Goal: Information Seeking & Learning: Find specific page/section

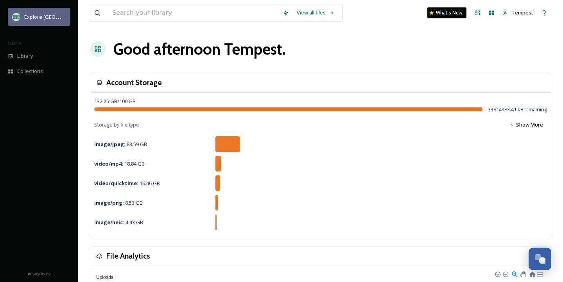
click at [28, 20] on span "Explore [GEOGRAPHIC_DATA][PERSON_NAME]" at bounding box center [77, 16] width 107 height 7
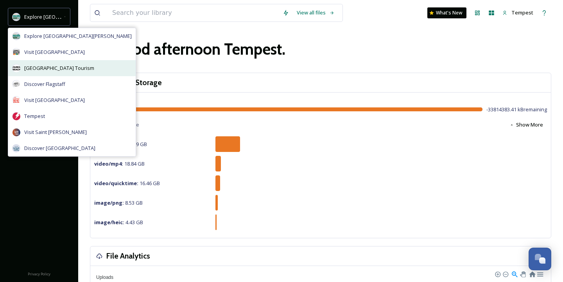
click at [68, 72] on div "[GEOGRAPHIC_DATA] Tourism" at bounding box center [71, 68] width 127 height 16
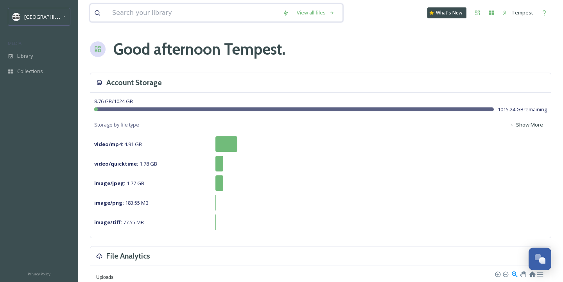
click at [172, 10] on input at bounding box center [193, 12] width 170 height 17
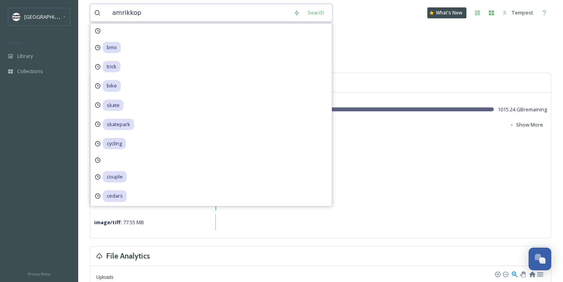
type input "amrikko"
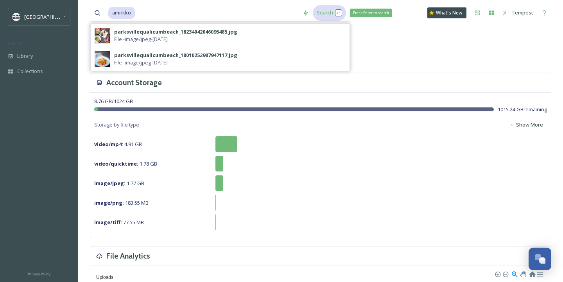
click at [322, 14] on div "Search Press Enter to search" at bounding box center [329, 12] width 33 height 15
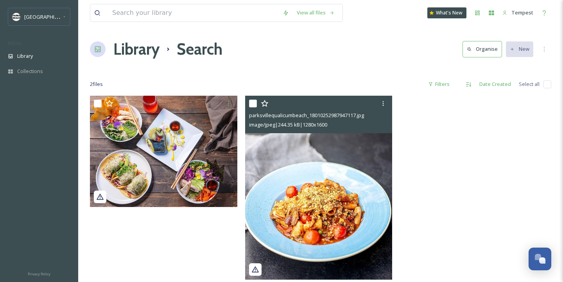
click at [337, 159] on img at bounding box center [318, 188] width 147 height 184
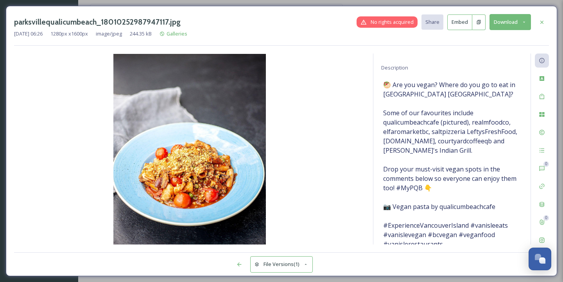
scroll to position [74, 0]
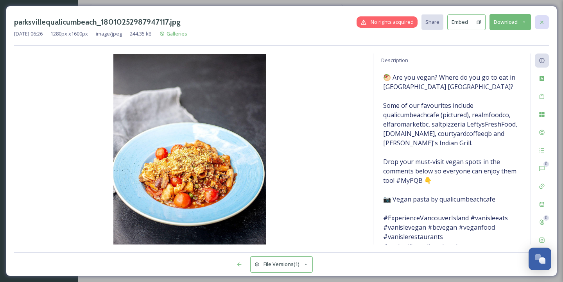
click at [544, 24] on icon at bounding box center [542, 22] width 6 height 6
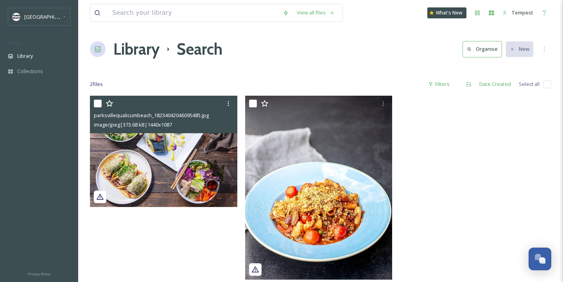
click at [211, 154] on img at bounding box center [163, 151] width 147 height 111
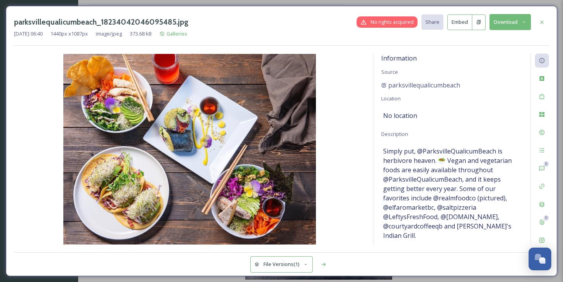
click at [461, 24] on button "Embed" at bounding box center [459, 22] width 25 height 16
click at [541, 25] on div at bounding box center [542, 22] width 14 height 14
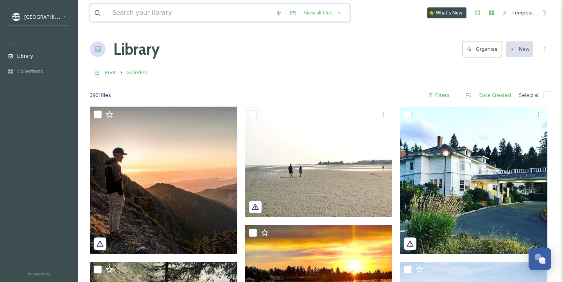
click at [153, 20] on input at bounding box center [189, 12] width 163 height 17
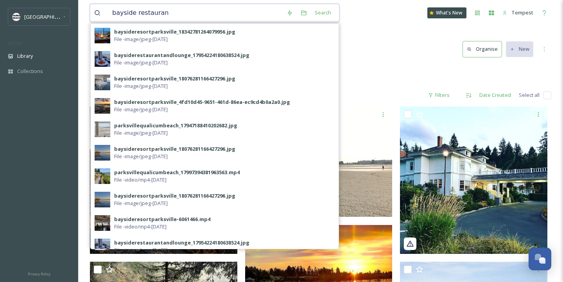
type input "bayside restaurant"
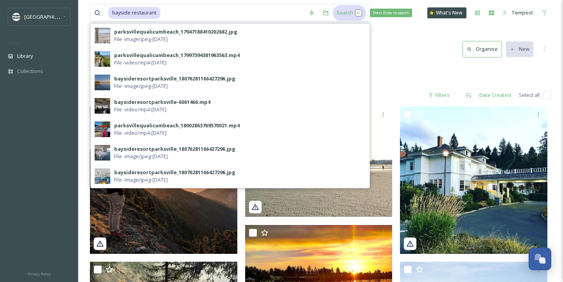
click at [333, 13] on div "Search Press Enter to search" at bounding box center [349, 12] width 33 height 15
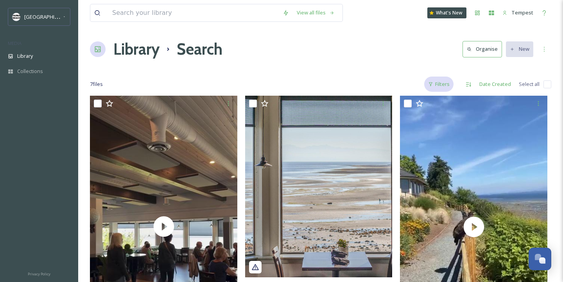
click at [435, 91] on div "Filters" at bounding box center [438, 84] width 29 height 15
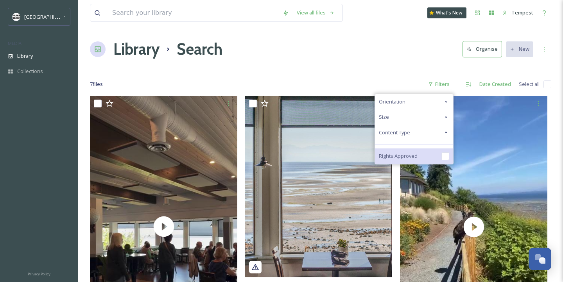
click at [409, 158] on span "Rights Approved" at bounding box center [398, 155] width 39 height 7
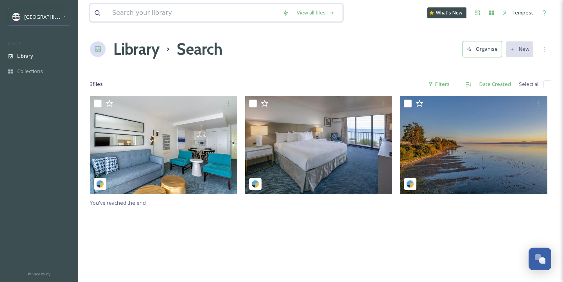
click at [151, 18] on input at bounding box center [193, 12] width 170 height 17
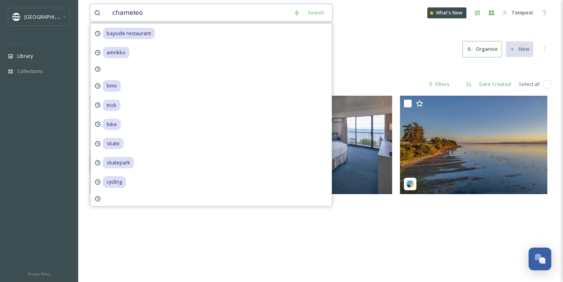
type input "chameleon"
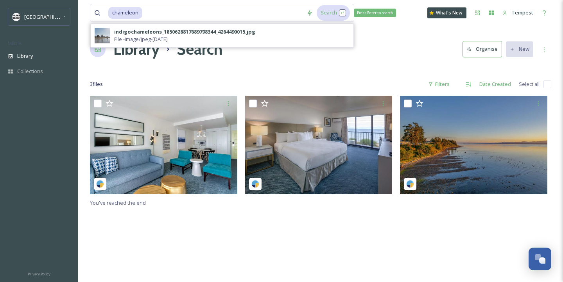
click at [331, 12] on div "Search Press Enter to search" at bounding box center [333, 12] width 33 height 15
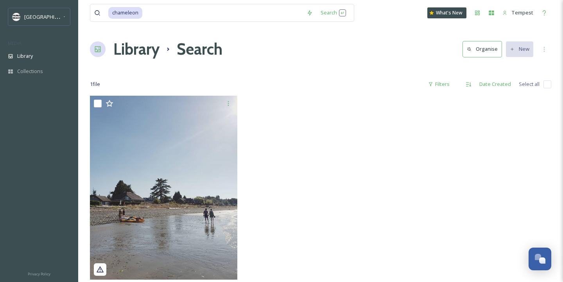
click at [345, 227] on div at bounding box center [320, 190] width 151 height 188
click at [186, 15] on input at bounding box center [222, 12] width 159 height 17
type input "courtyard coffee"
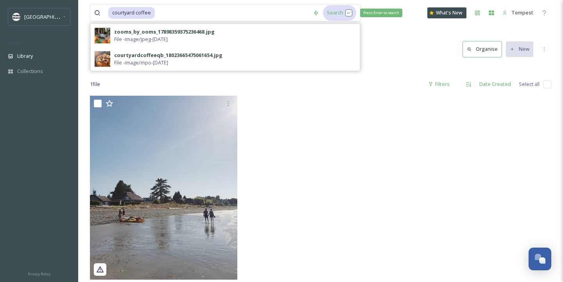
click at [330, 11] on div "Search Press Enter to search" at bounding box center [339, 12] width 33 height 15
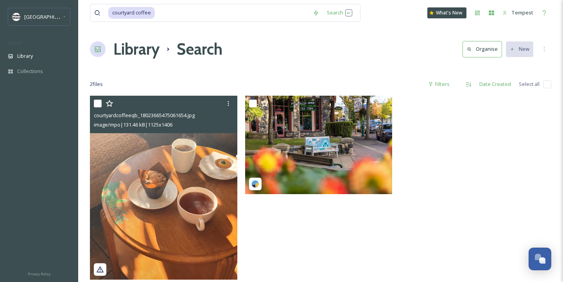
click at [171, 208] on img at bounding box center [163, 188] width 147 height 184
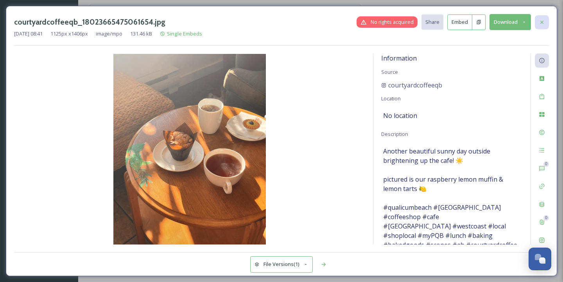
click at [538, 22] on div at bounding box center [542, 22] width 14 height 14
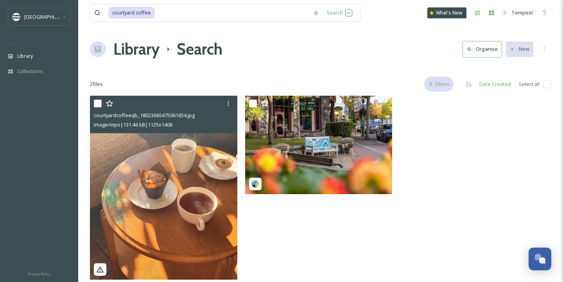
click at [440, 80] on div "Filters" at bounding box center [438, 84] width 29 height 15
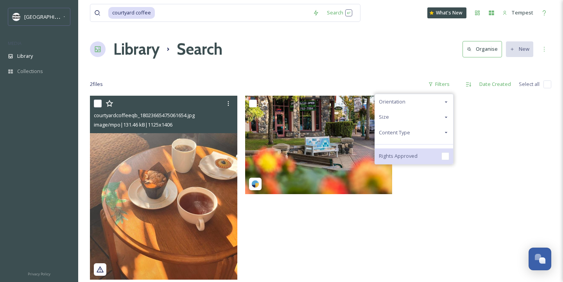
click at [423, 156] on div "Rights Approved" at bounding box center [414, 157] width 78 height 16
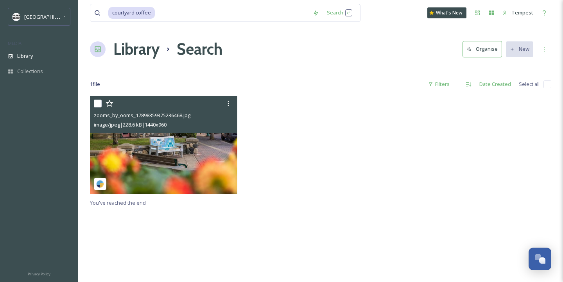
click at [148, 176] on img at bounding box center [163, 145] width 147 height 98
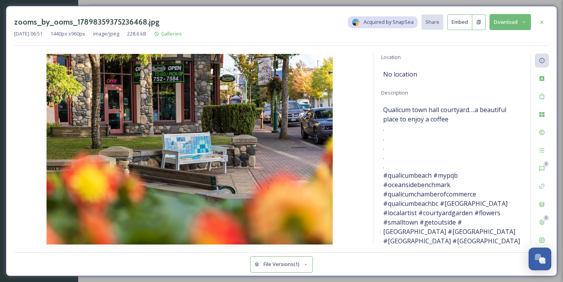
scroll to position [42, 0]
click at [540, 25] on icon at bounding box center [542, 22] width 6 height 6
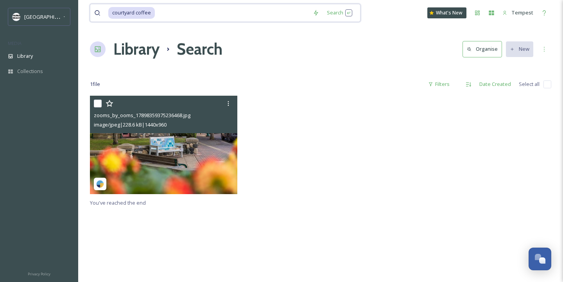
drag, startPoint x: 162, startPoint y: 12, endPoint x: 88, endPoint y: 12, distance: 73.9
click at [88, 12] on div "courtyard coffee Search What's New Tempest Library Search Organise New Your Sel…" at bounding box center [320, 189] width 485 height 378
type input "cuckoo"
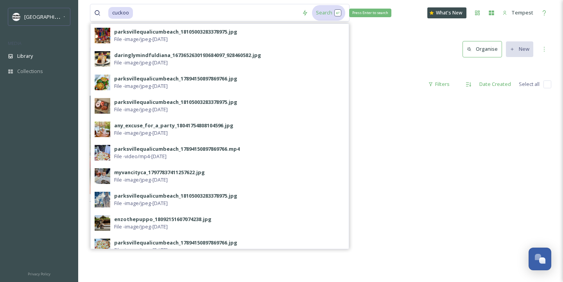
click at [331, 14] on div "Search Press Enter to search" at bounding box center [328, 12] width 33 height 15
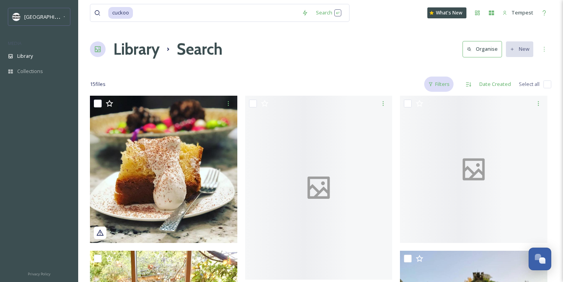
click at [439, 82] on div "Filters" at bounding box center [438, 84] width 29 height 15
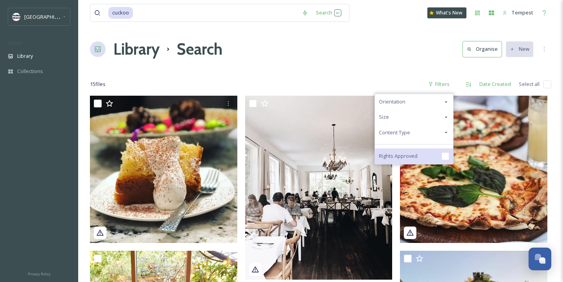
click at [414, 154] on span "Rights Approved" at bounding box center [398, 155] width 39 height 7
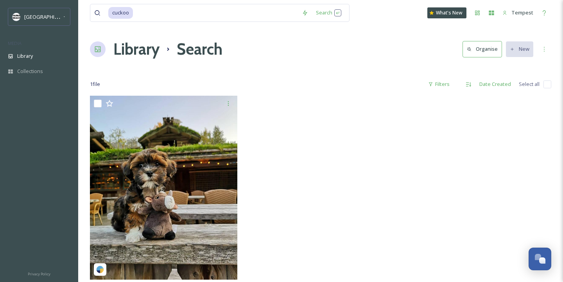
scroll to position [96, 0]
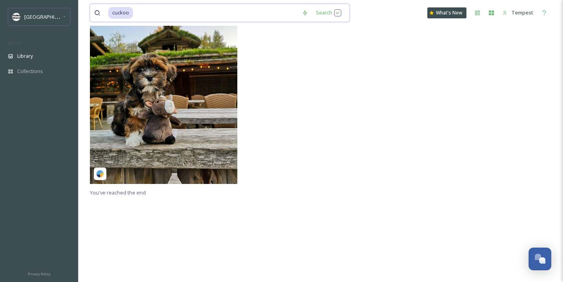
click at [244, 13] on input at bounding box center [216, 12] width 164 height 17
type input "c"
type input "fern and cedar"
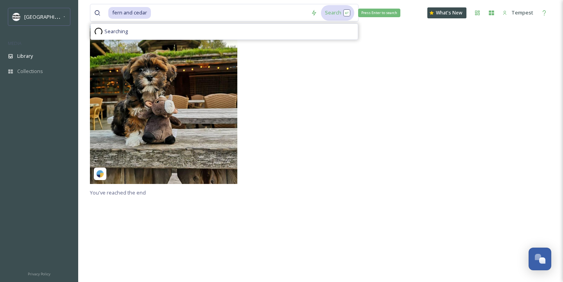
click at [342, 11] on div "Search Press Enter to search" at bounding box center [337, 12] width 33 height 15
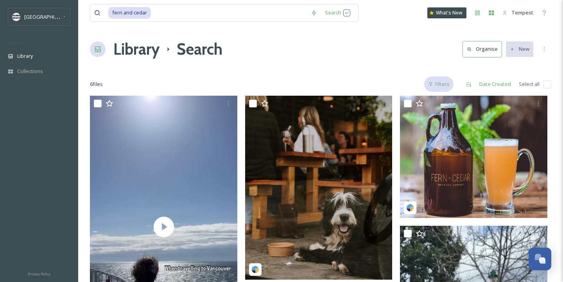
click at [442, 78] on div "Filters" at bounding box center [438, 84] width 29 height 15
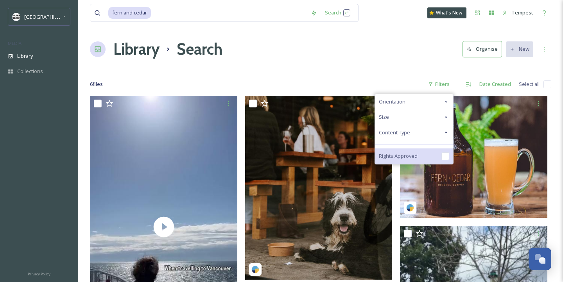
click at [430, 156] on div "Rights Approved" at bounding box center [414, 157] width 78 height 16
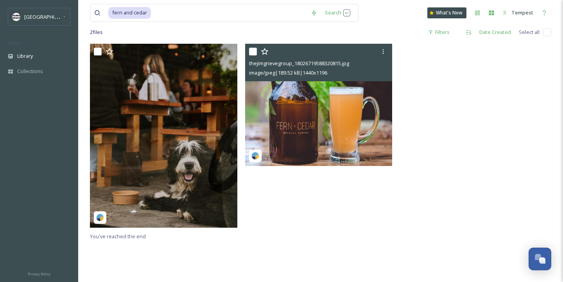
scroll to position [78, 0]
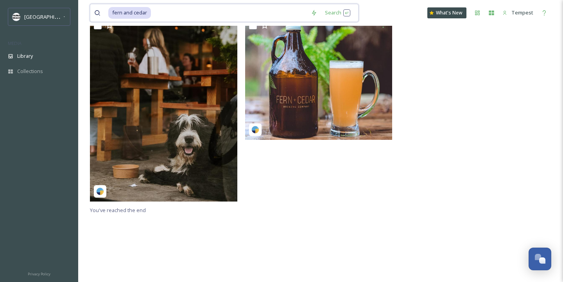
click at [163, 11] on input at bounding box center [229, 12] width 155 height 17
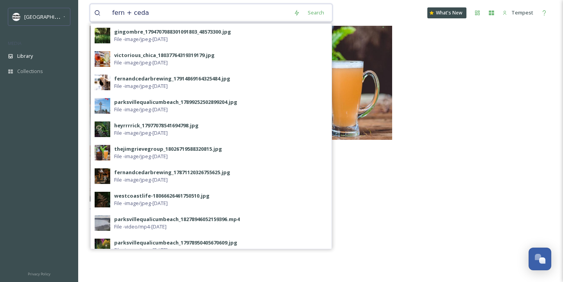
type input "fern + cedar"
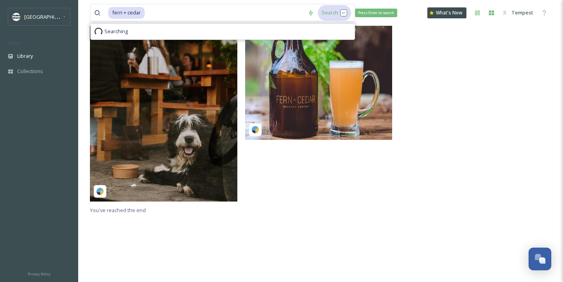
click at [327, 6] on div "Search Press Enter to search" at bounding box center [334, 12] width 33 height 15
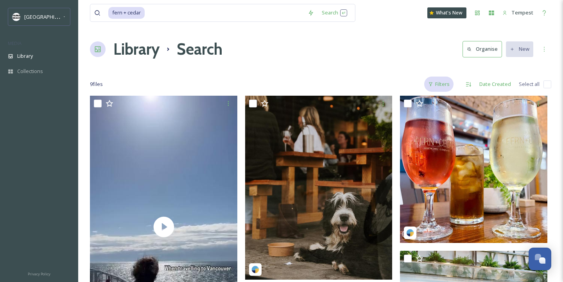
click at [442, 82] on div "Filters" at bounding box center [438, 84] width 29 height 15
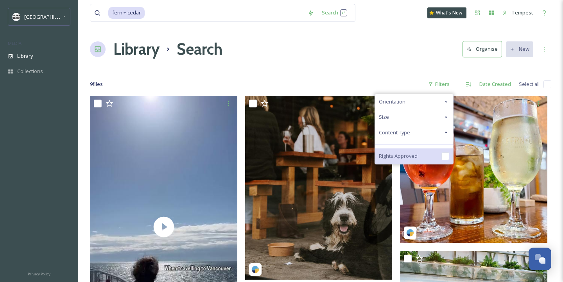
click at [417, 154] on span "Rights Approved" at bounding box center [398, 155] width 39 height 7
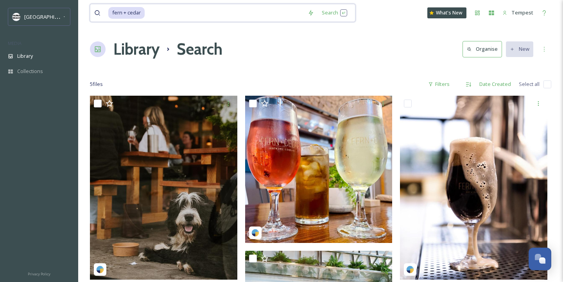
click at [221, 14] on input at bounding box center [224, 12] width 158 height 17
click at [165, 12] on input at bounding box center [224, 12] width 158 height 17
type input "f"
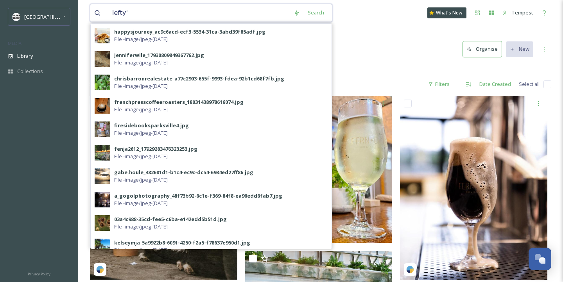
type input "lefty's"
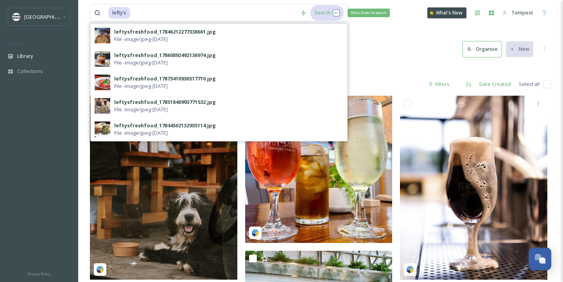
click at [321, 10] on div "Search Press Enter to search" at bounding box center [326, 12] width 33 height 15
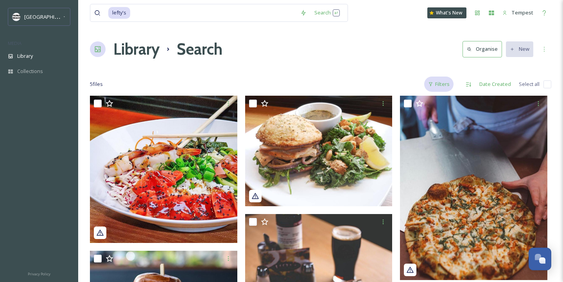
click at [453, 85] on div "Filters" at bounding box center [438, 84] width 29 height 15
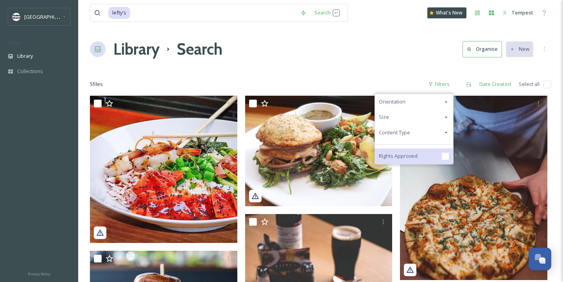
click at [404, 156] on span "Rights Approved" at bounding box center [398, 155] width 39 height 7
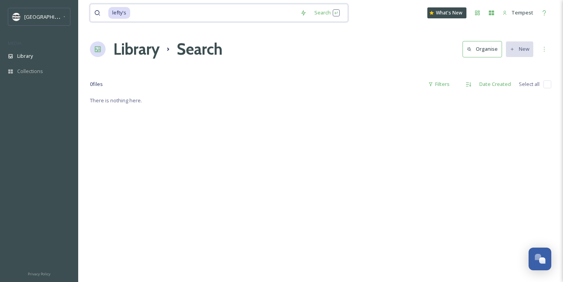
click at [180, 15] on input at bounding box center [213, 12] width 165 height 17
click at [186, 10] on input at bounding box center [213, 12] width 165 height 17
type input "l"
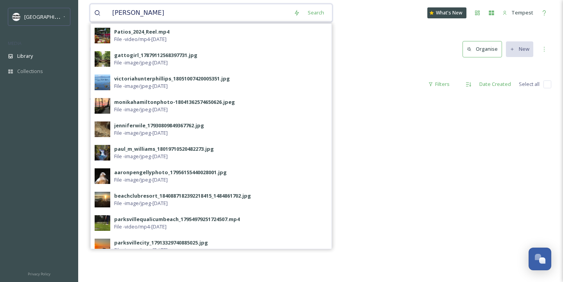
type input "masala hut"
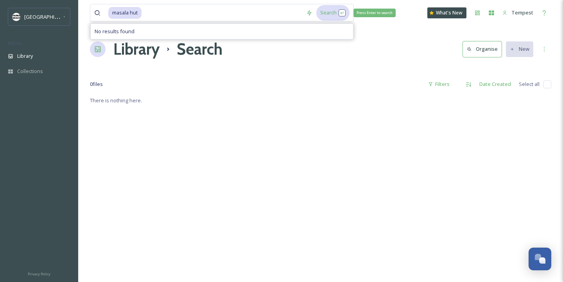
click at [337, 16] on div "Search Press Enter to search" at bounding box center [332, 12] width 33 height 15
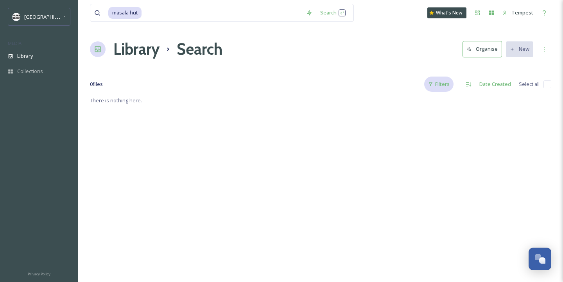
click at [437, 90] on div "Filters" at bounding box center [438, 84] width 29 height 15
click at [427, 61] on div "masala hut Search What's New Tempest Library Search Organise New Your Selection…" at bounding box center [320, 189] width 485 height 378
click at [235, 13] on input at bounding box center [222, 12] width 160 height 17
type input "m"
